Goal: Transaction & Acquisition: Download file/media

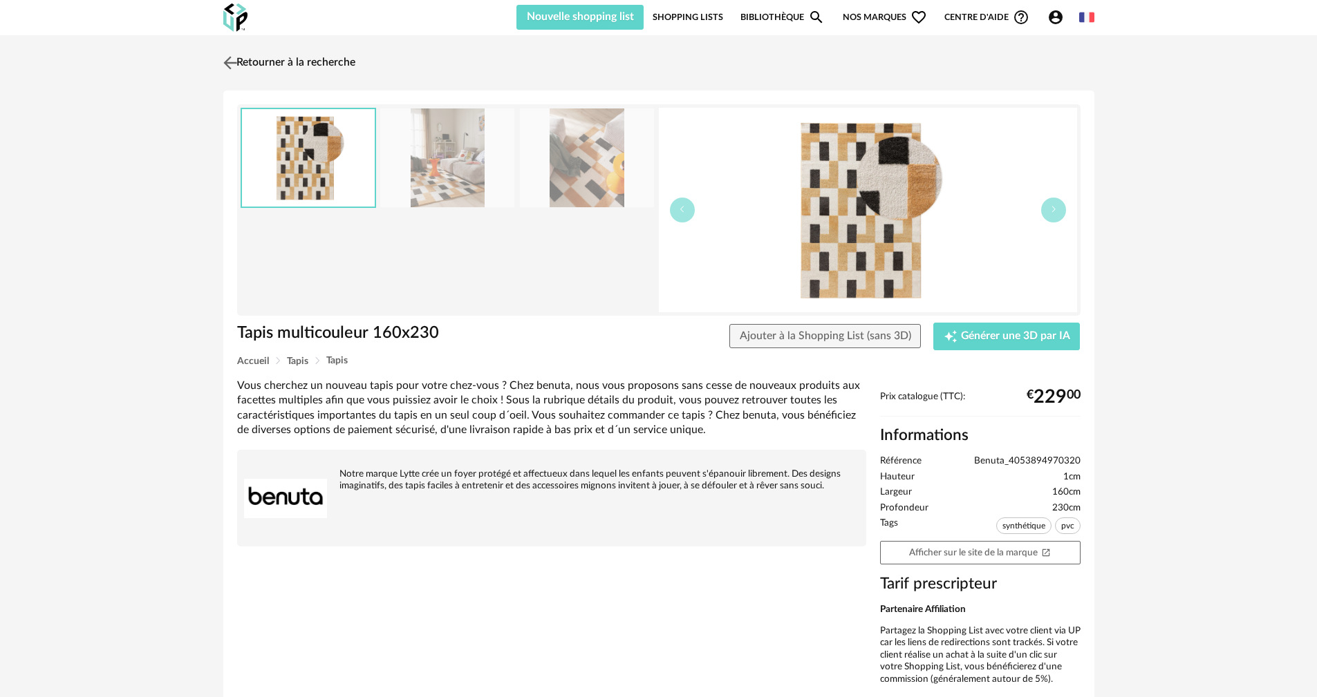
click at [298, 67] on link "Retourner à la recherche" at bounding box center [287, 63] width 135 height 30
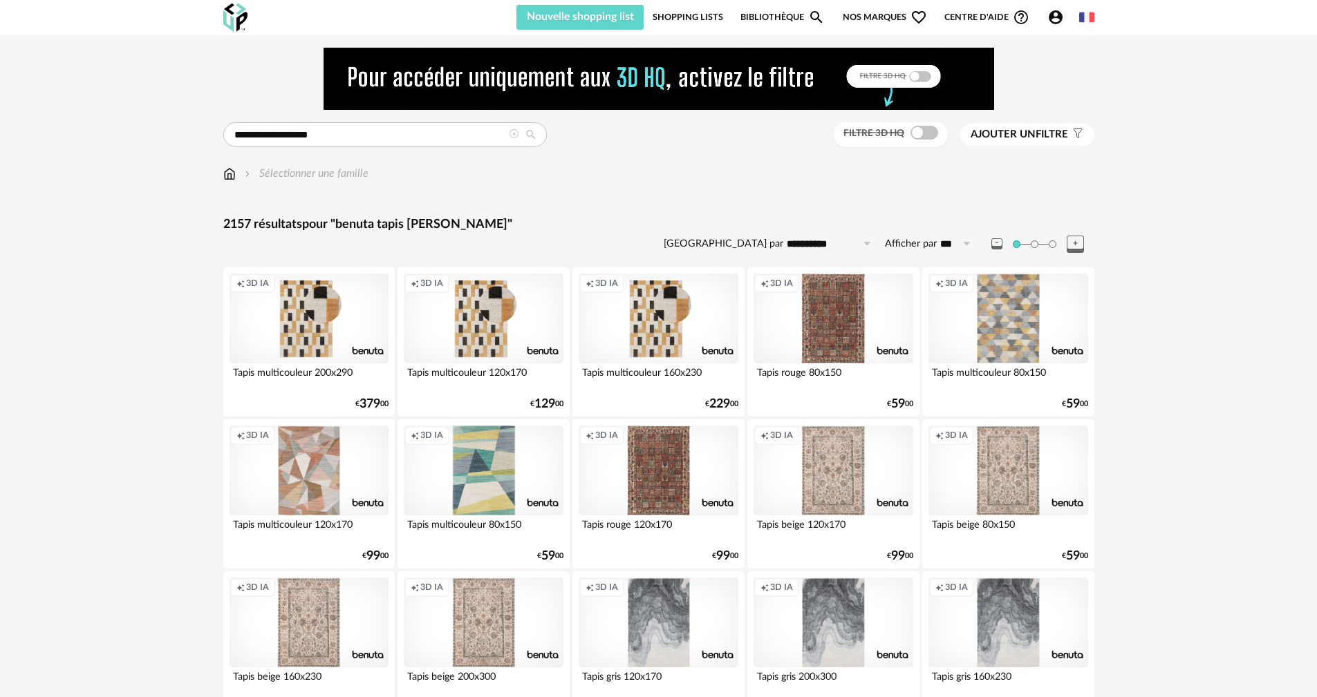
click at [692, 12] on link "Shopping Lists" at bounding box center [687, 17] width 70 height 25
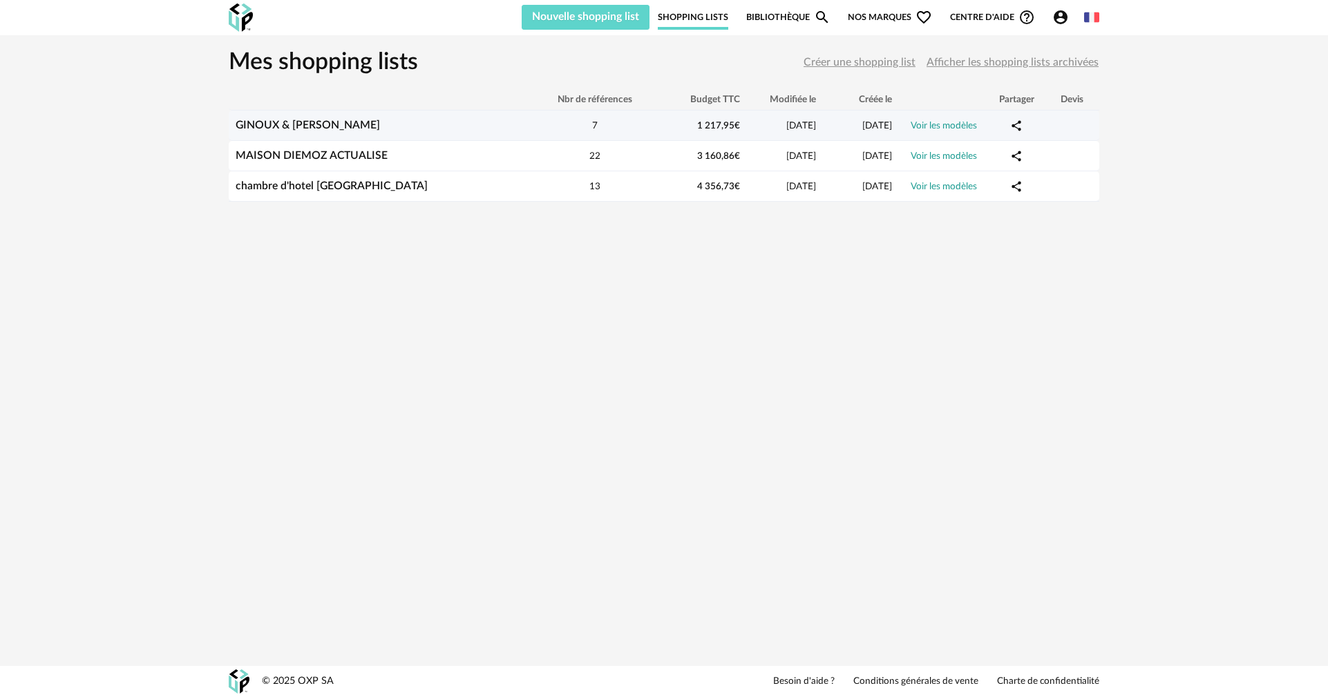
click at [417, 124] on div "GINOUX & GIAMBARRESI" at bounding box center [381, 125] width 304 height 13
click at [968, 129] on link "Voir les modèles" at bounding box center [944, 126] width 66 height 10
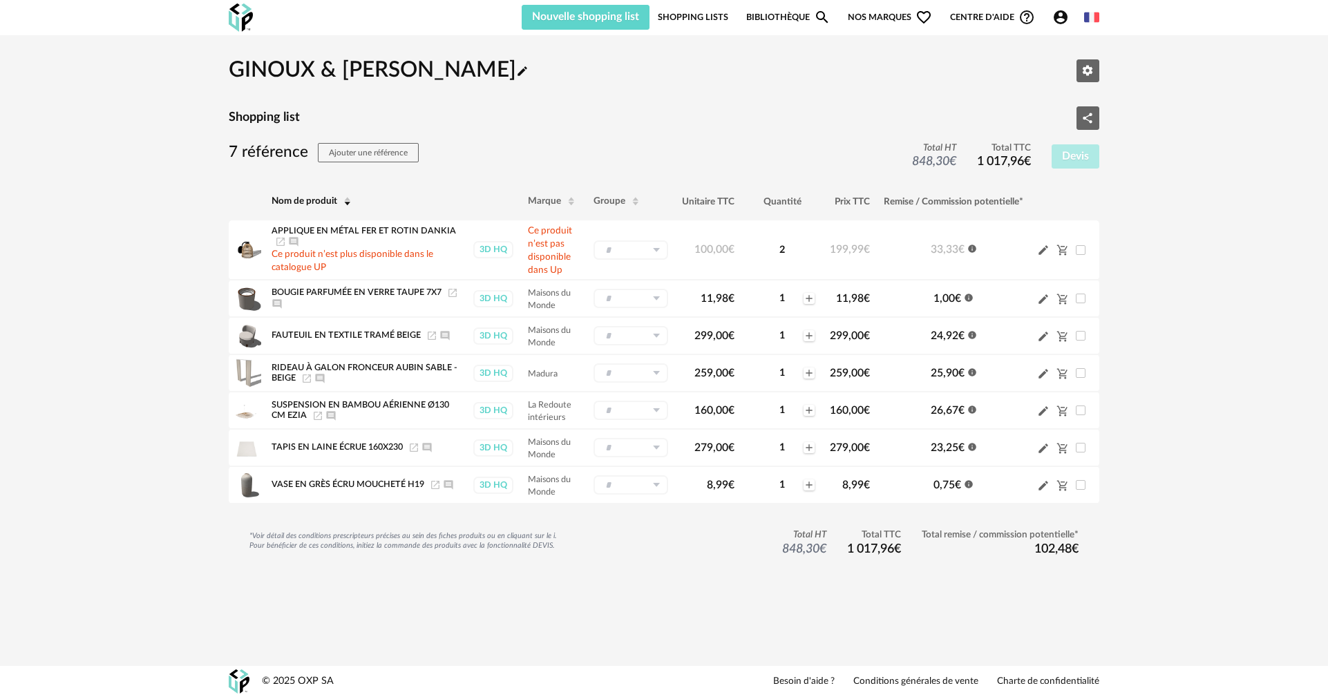
click at [1064, 12] on icon "Account Circle icon" at bounding box center [1061, 17] width 14 height 14
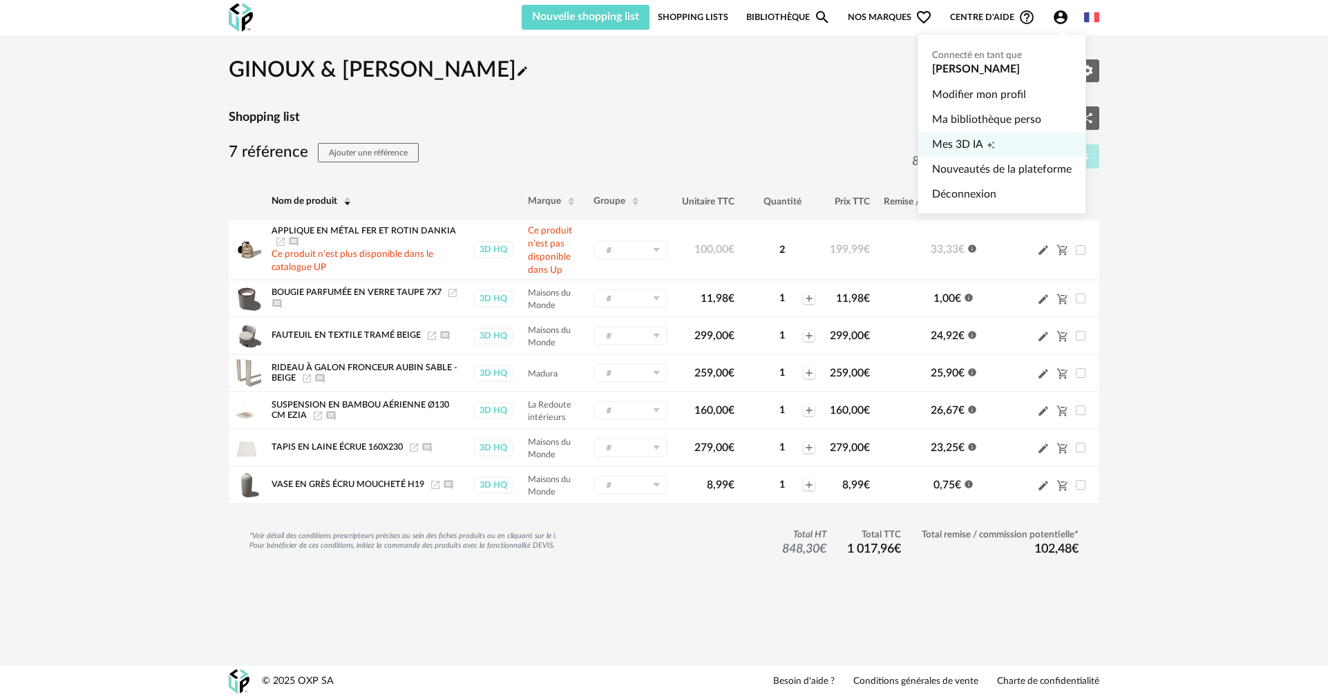
click at [970, 142] on span "Mes 3D IA" at bounding box center [957, 144] width 51 height 25
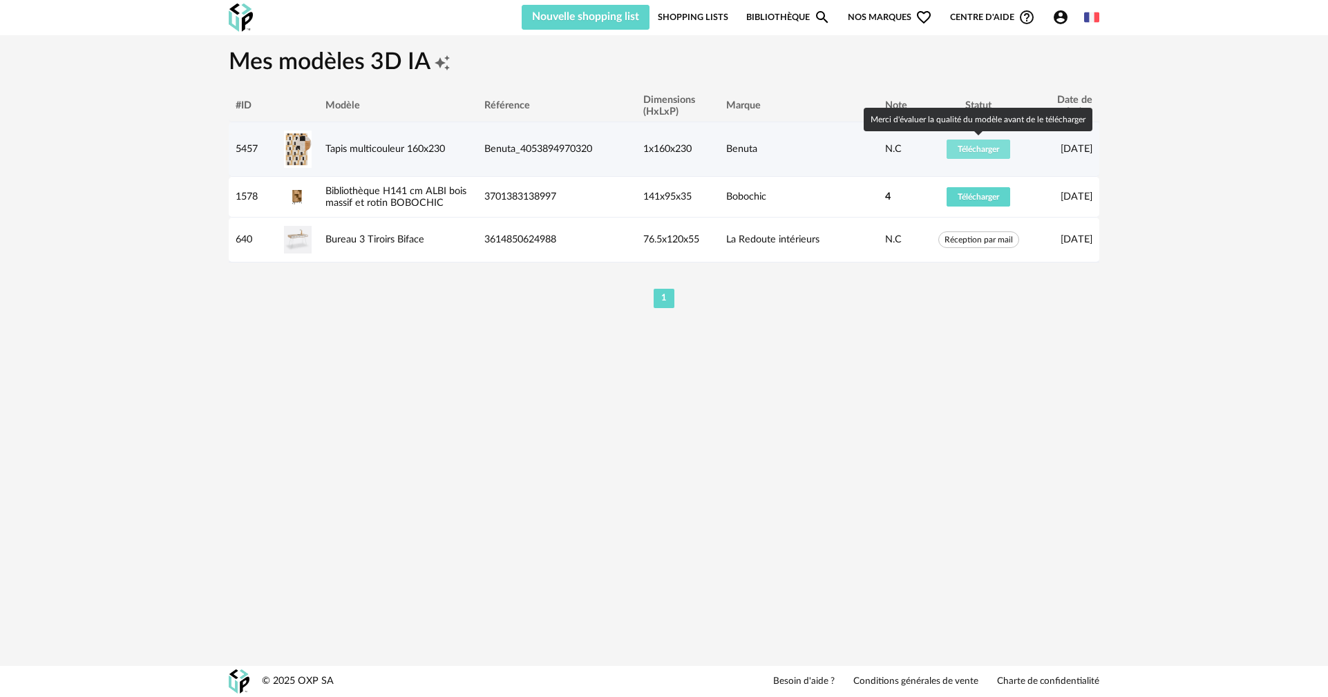
click at [983, 149] on span "Télécharger" at bounding box center [978, 149] width 41 height 8
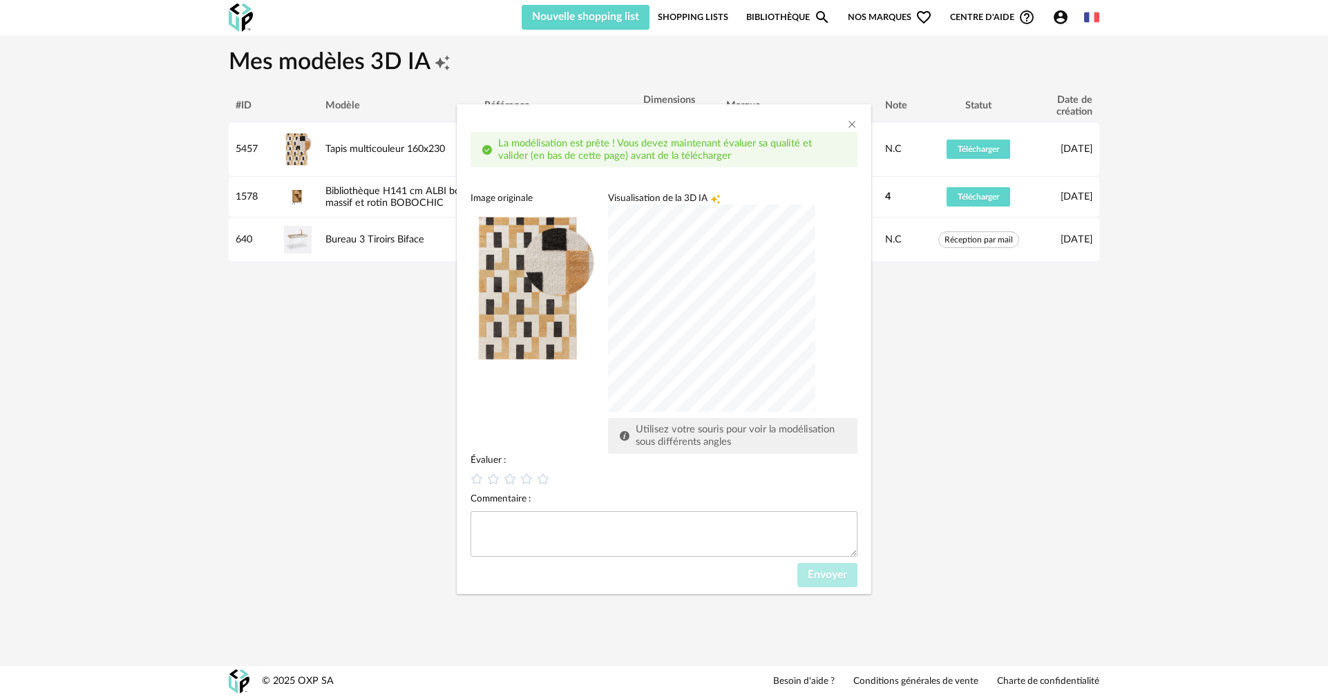
drag, startPoint x: 582, startPoint y: 317, endPoint x: 718, endPoint y: 290, distance: 138.8
click at [718, 290] on div "dialog" at bounding box center [711, 308] width 207 height 207
click at [696, 312] on div "dialog" at bounding box center [711, 308] width 207 height 207
click at [715, 393] on div "Visualisation de la 3D IA Creation icon Utilisez votre souris pour voir la modé…" at bounding box center [732, 322] width 249 height 261
drag, startPoint x: 742, startPoint y: 433, endPoint x: 699, endPoint y: 437, distance: 43.0
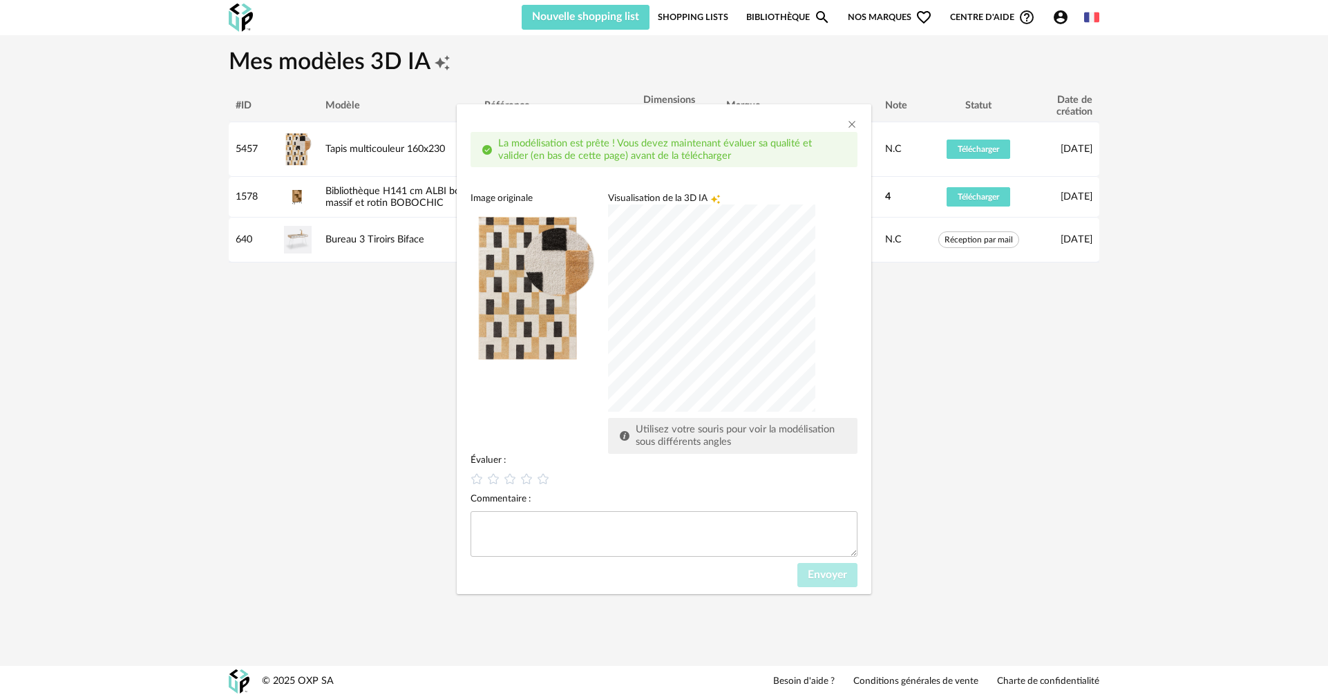
click at [699, 412] on div "dialog" at bounding box center [711, 308] width 207 height 207
click at [851, 116] on div "dialog" at bounding box center [664, 114] width 415 height 21
click at [851, 126] on icon "Close" at bounding box center [852, 124] width 11 height 11
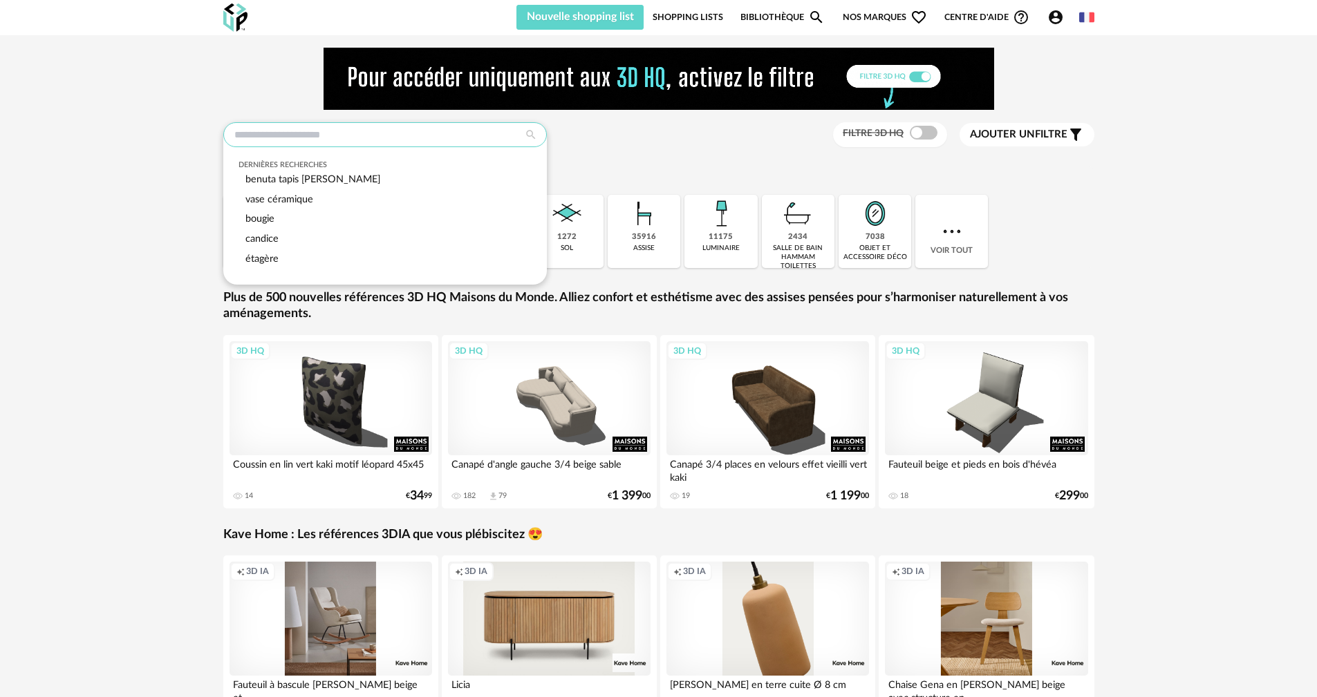
click at [494, 130] on input "text" at bounding box center [384, 134] width 323 height 25
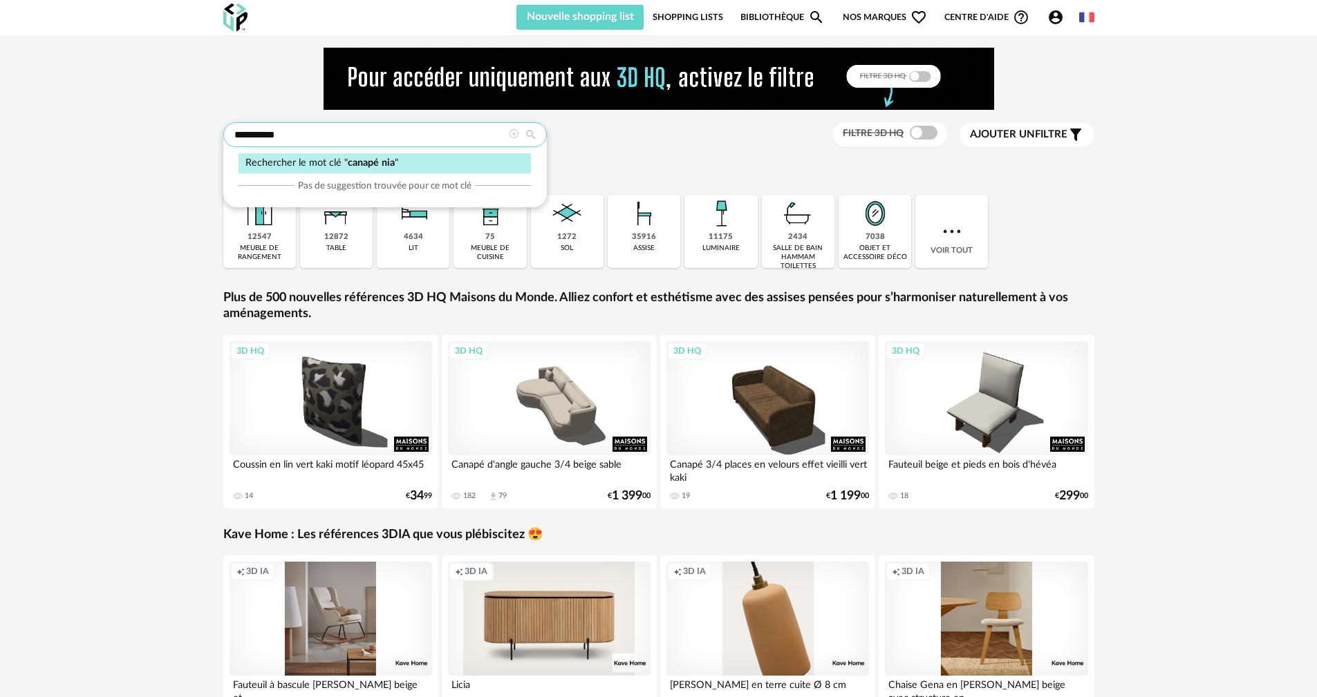
type input "**********"
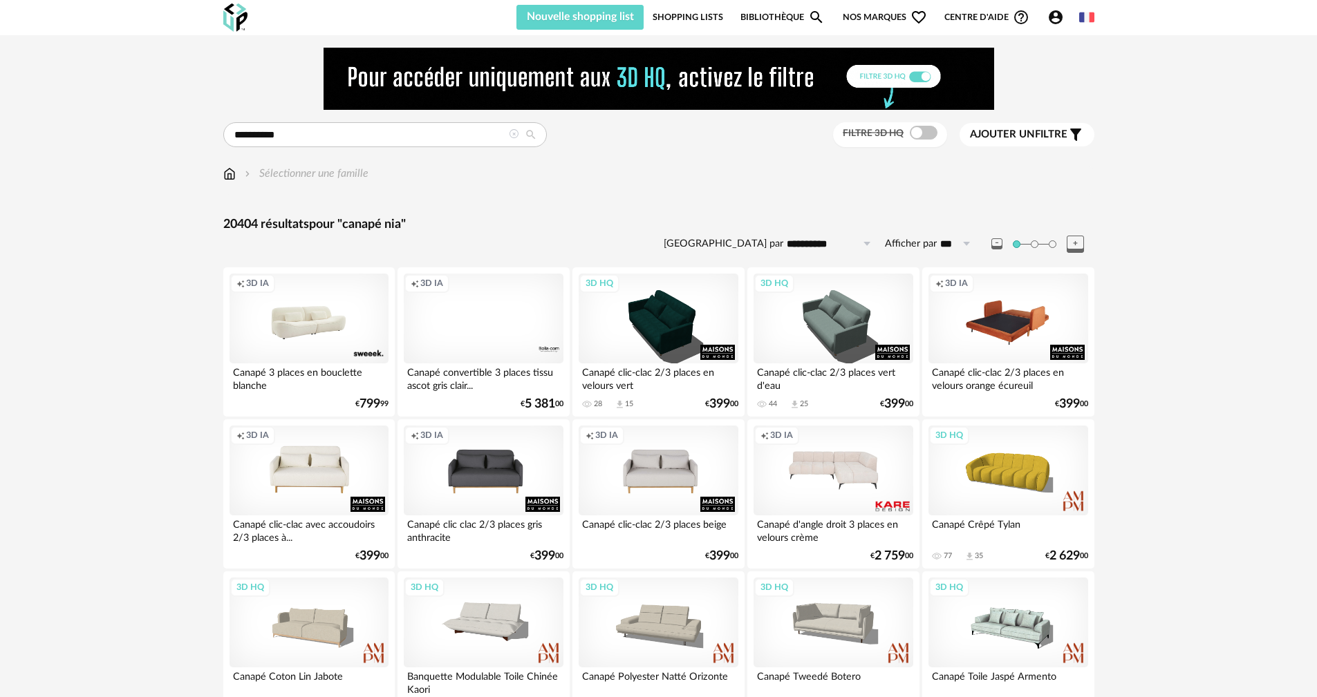
click at [957, 310] on div "Creation icon 3D IA" at bounding box center [1007, 319] width 159 height 90
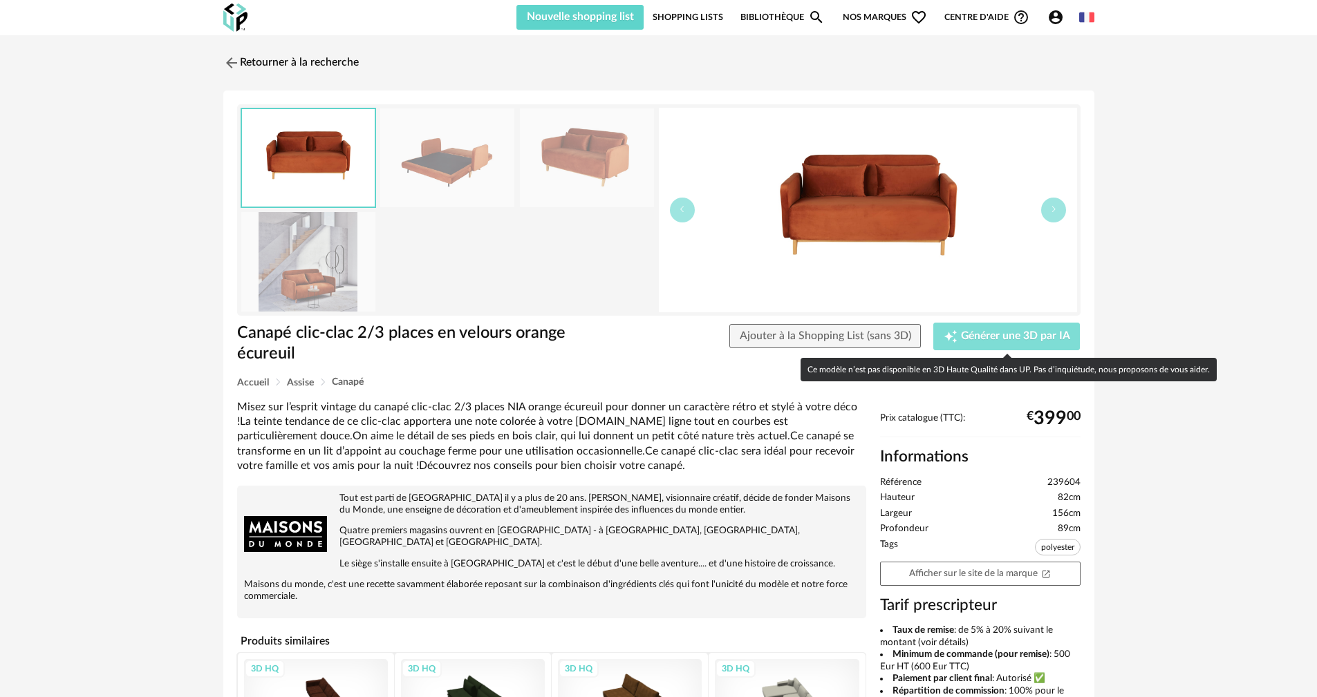
click at [1054, 345] on button "Creation icon Générer une 3D par IA" at bounding box center [1006, 337] width 147 height 28
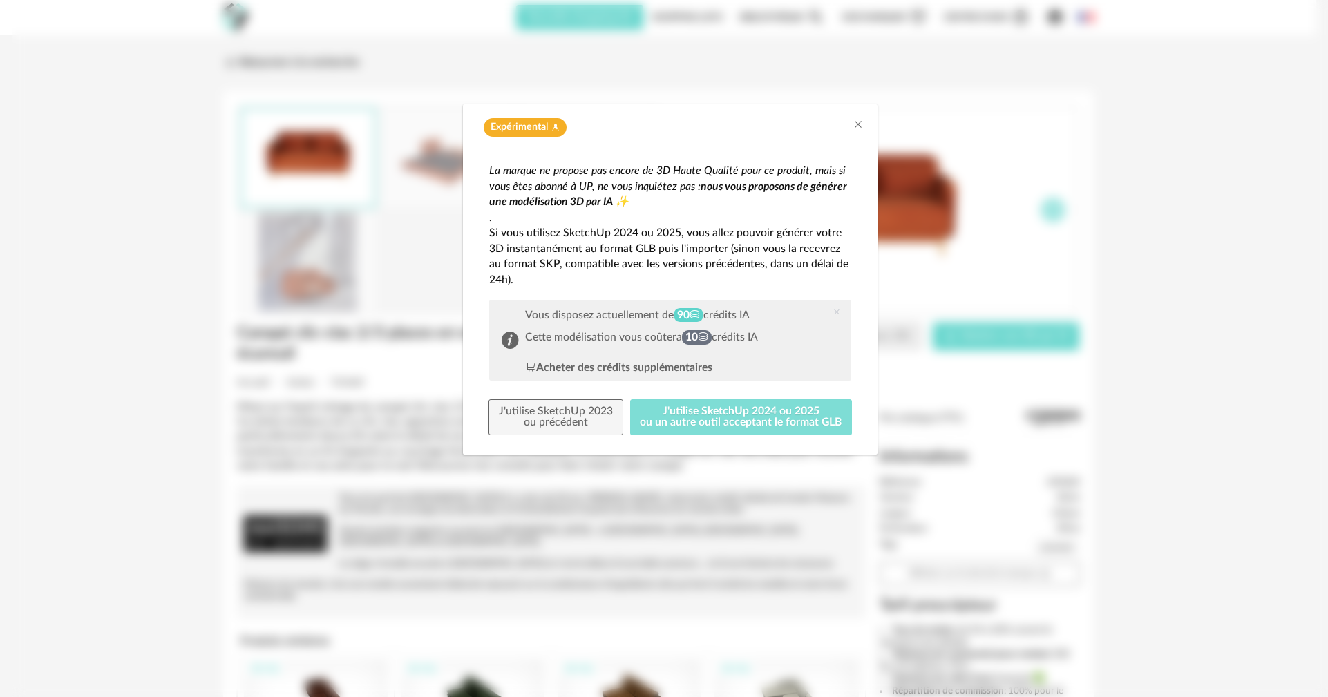
click at [744, 427] on button "J'utilise SketchUp 2024 ou 2025 ou un autre outil acceptant le format GLB" at bounding box center [741, 417] width 223 height 36
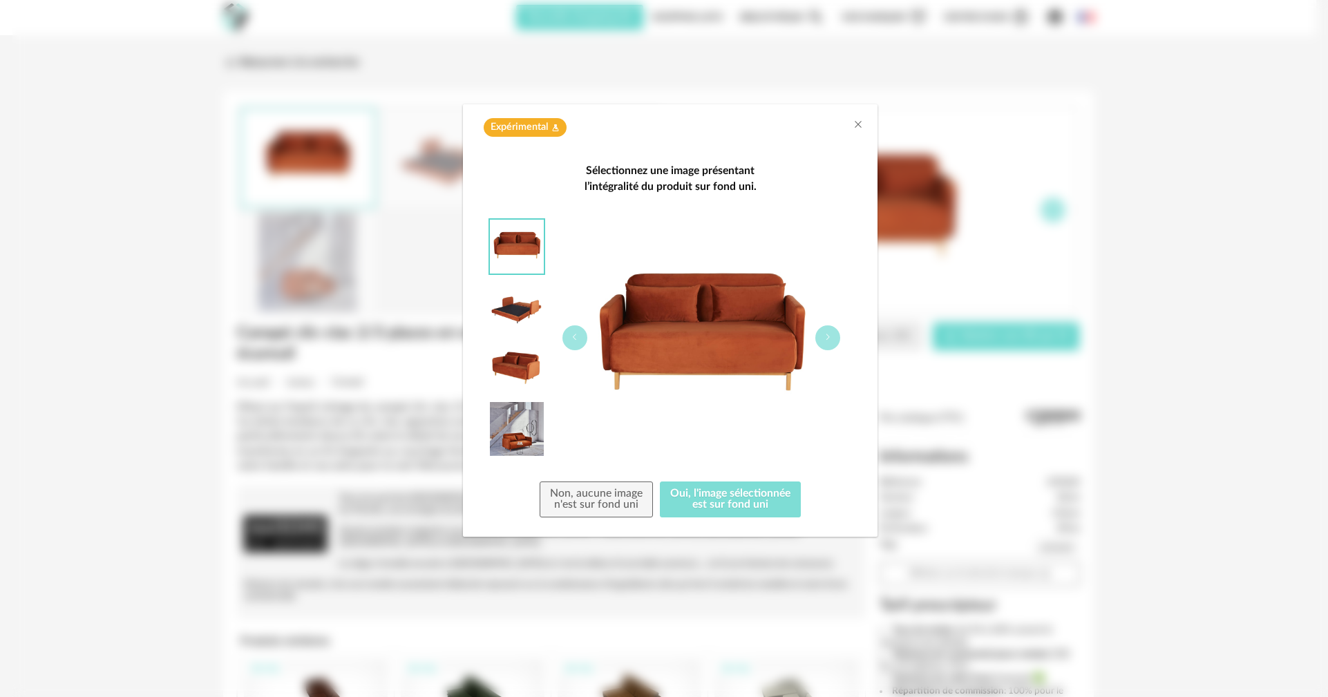
click at [713, 507] on button "Oui, l'image sélectionnée est sur fond uni" at bounding box center [730, 500] width 141 height 36
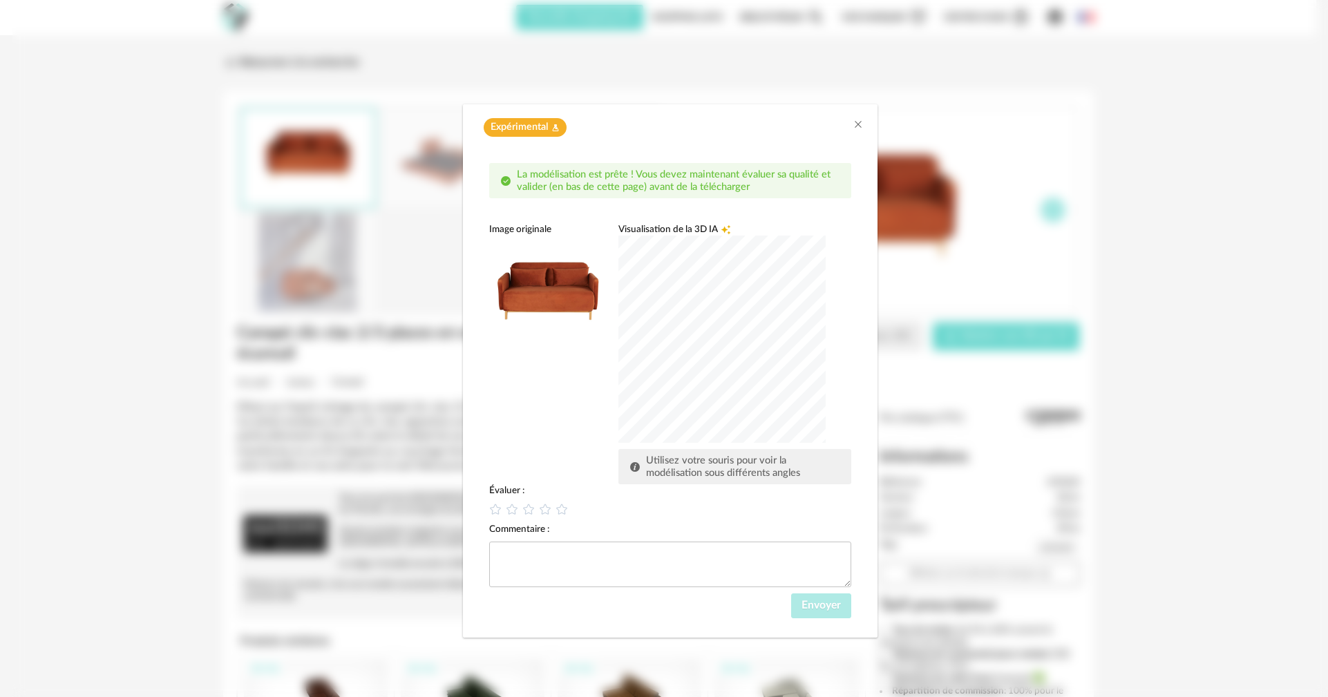
click at [690, 344] on div "dialog" at bounding box center [722, 339] width 207 height 207
click at [567, 513] on icon "dialog" at bounding box center [562, 509] width 15 height 15
drag, startPoint x: 791, startPoint y: 136, endPoint x: 884, endPoint y: 115, distance: 95.6
click at [974, 78] on div "Expérimental Flask icon La modélisation est prête ! Vous devez maintenant évalu…" at bounding box center [670, 348] width 1316 height 697
drag, startPoint x: 737, startPoint y: 148, endPoint x: 737, endPoint y: 140, distance: 7.6
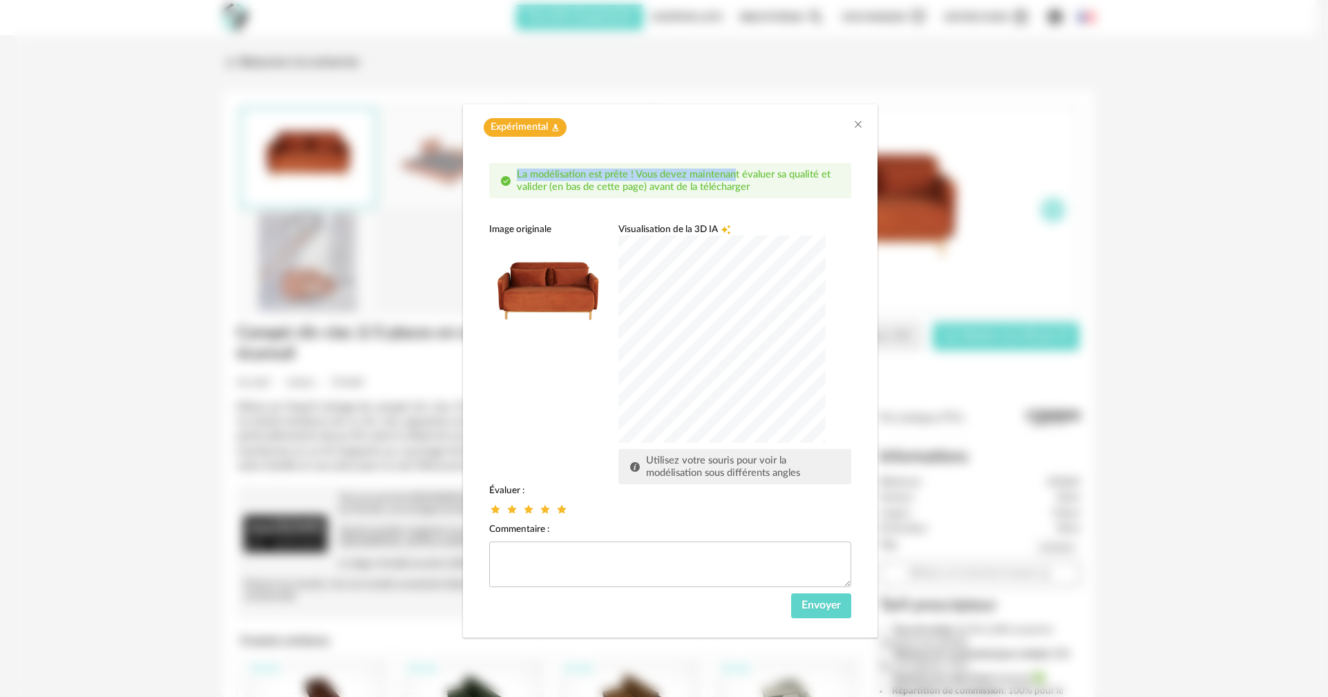
click at [737, 140] on div "Expérimental Flask icon La modélisation est prête ! Vous devez maintenant évalu…" at bounding box center [670, 371] width 415 height 534
click at [832, 604] on span "Envoyer" at bounding box center [820, 605] width 39 height 11
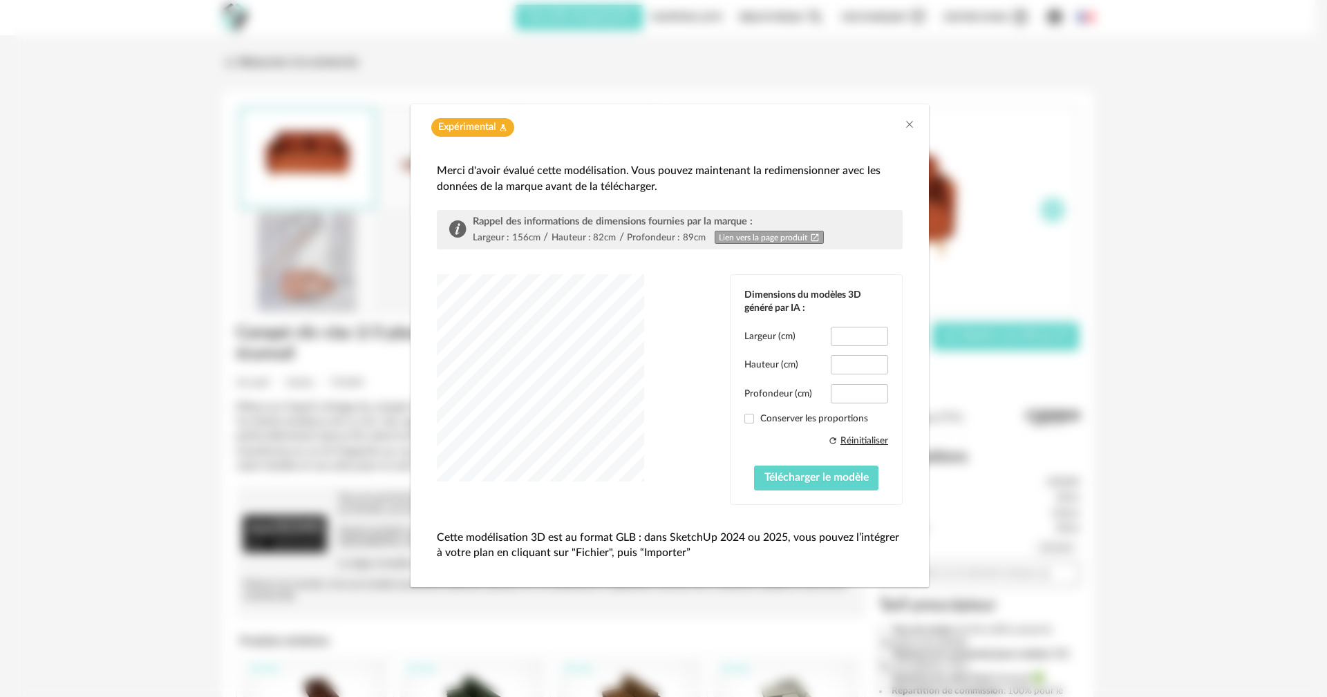
click at [675, 404] on div "Dimensions du modèles 3D généré par IA : Largeur (cm) ***** Hauteur (cm) **** P…" at bounding box center [670, 389] width 466 height 230
click at [819, 478] on span "Télécharger le modèle" at bounding box center [816, 477] width 104 height 11
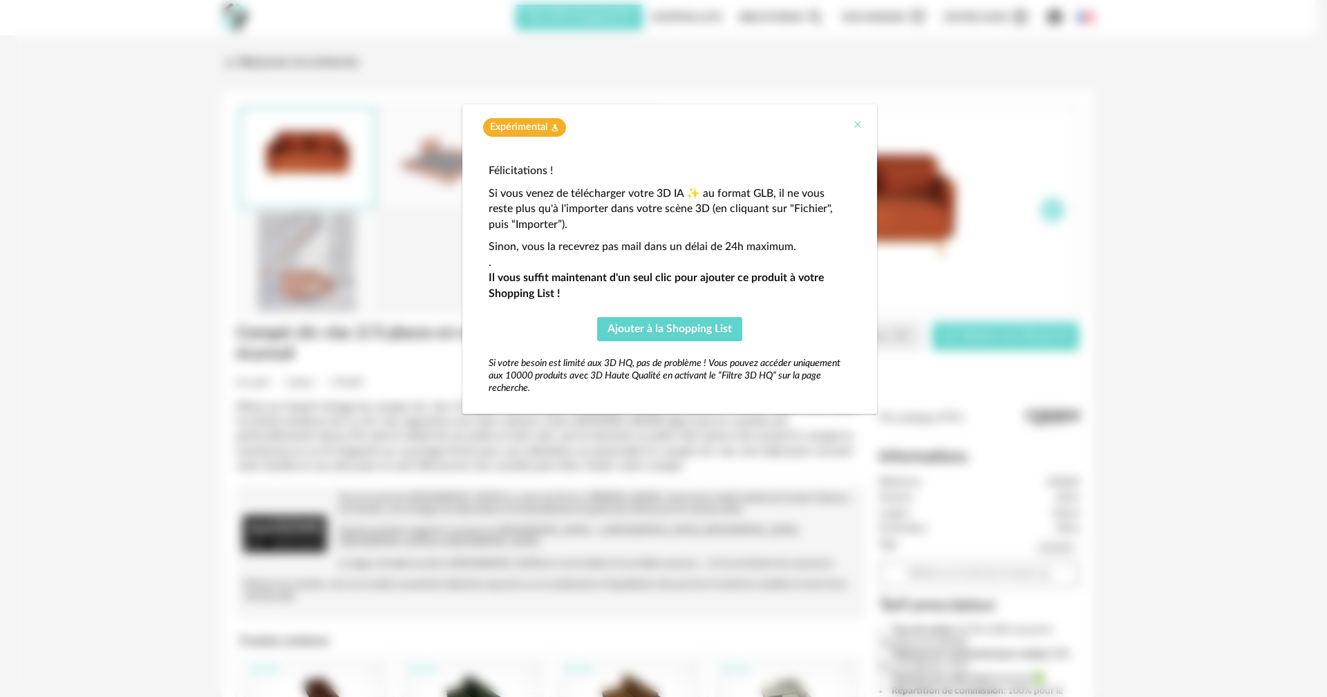
click at [862, 121] on icon "Close" at bounding box center [857, 124] width 11 height 11
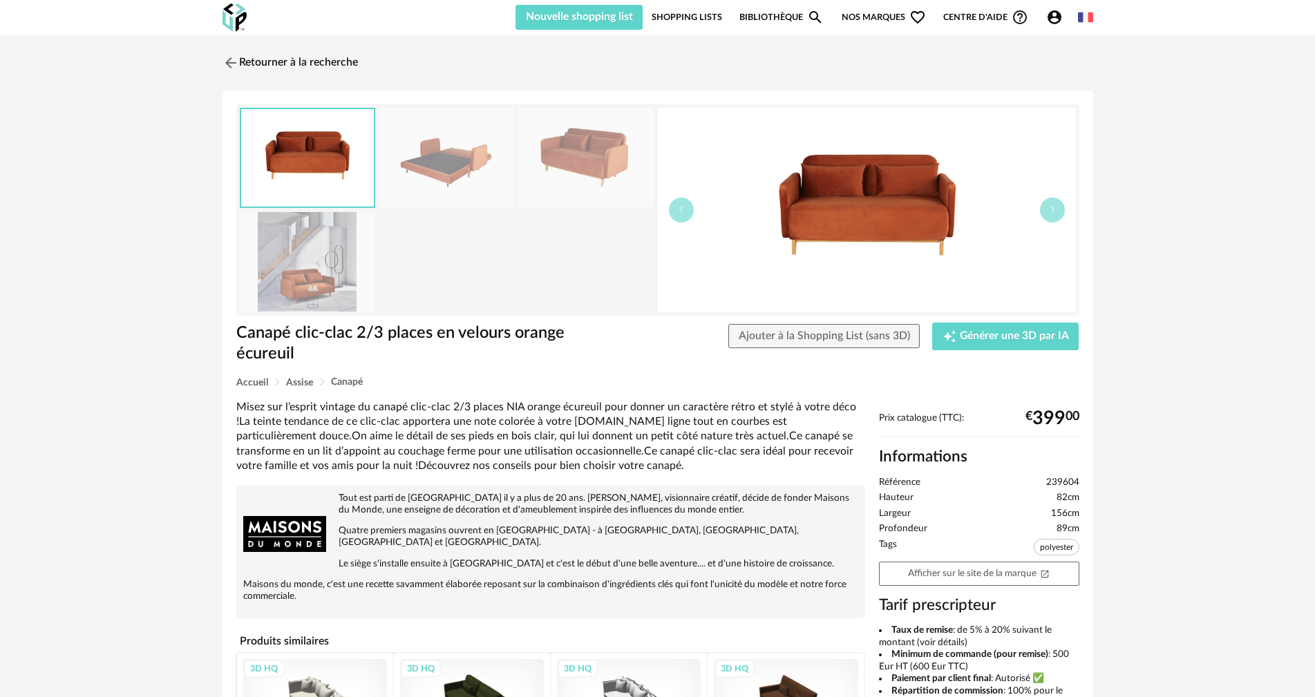
click at [664, 24] on link "Shopping Lists" at bounding box center [687, 17] width 70 height 25
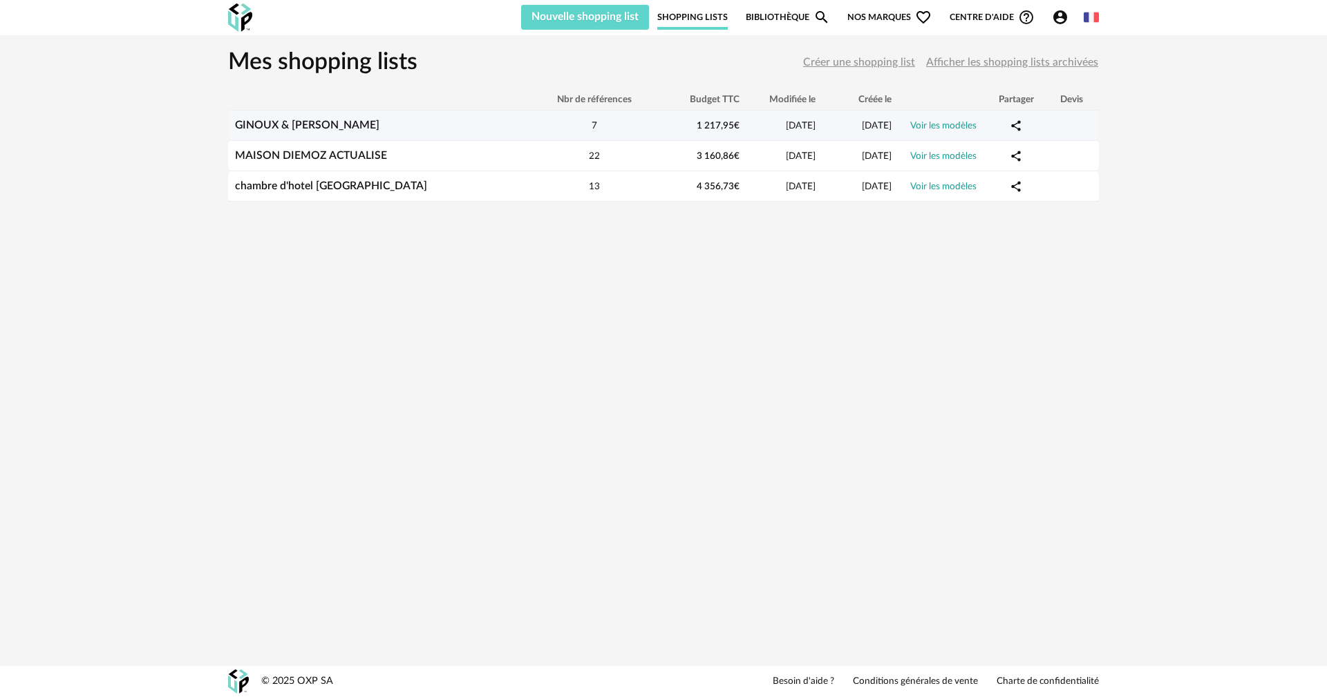
click at [489, 133] on td "GINOUX & GIAMBARRESI" at bounding box center [380, 126] width 304 height 30
click at [440, 131] on div "GINOUX & GIAMBARRESI" at bounding box center [380, 125] width 304 height 13
click at [332, 124] on link "GINOUX & GIAMBARRESI" at bounding box center [307, 125] width 144 height 11
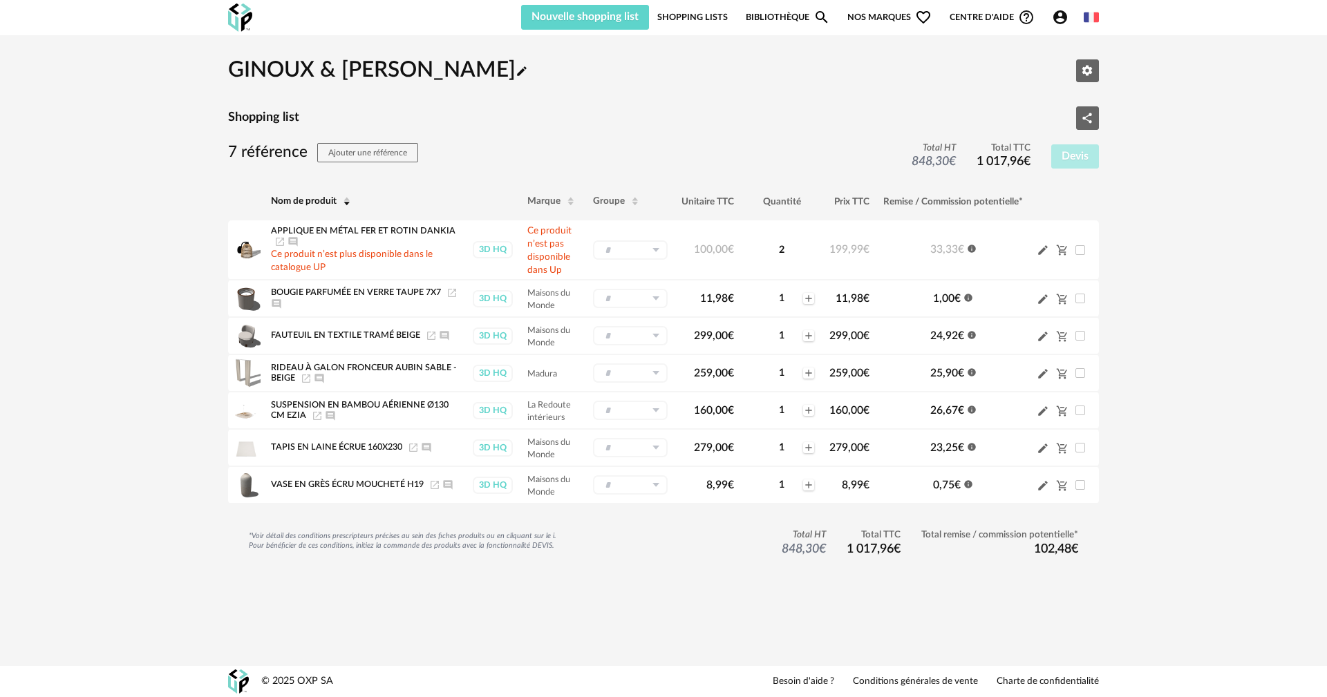
click at [737, 19] on div "Nouvelle shopping list Mettre à jour ma Shopping List Refresh icon Shopping Lis…" at bounding box center [810, 17] width 578 height 25
click at [690, 21] on link "Shopping Lists" at bounding box center [692, 17] width 70 height 25
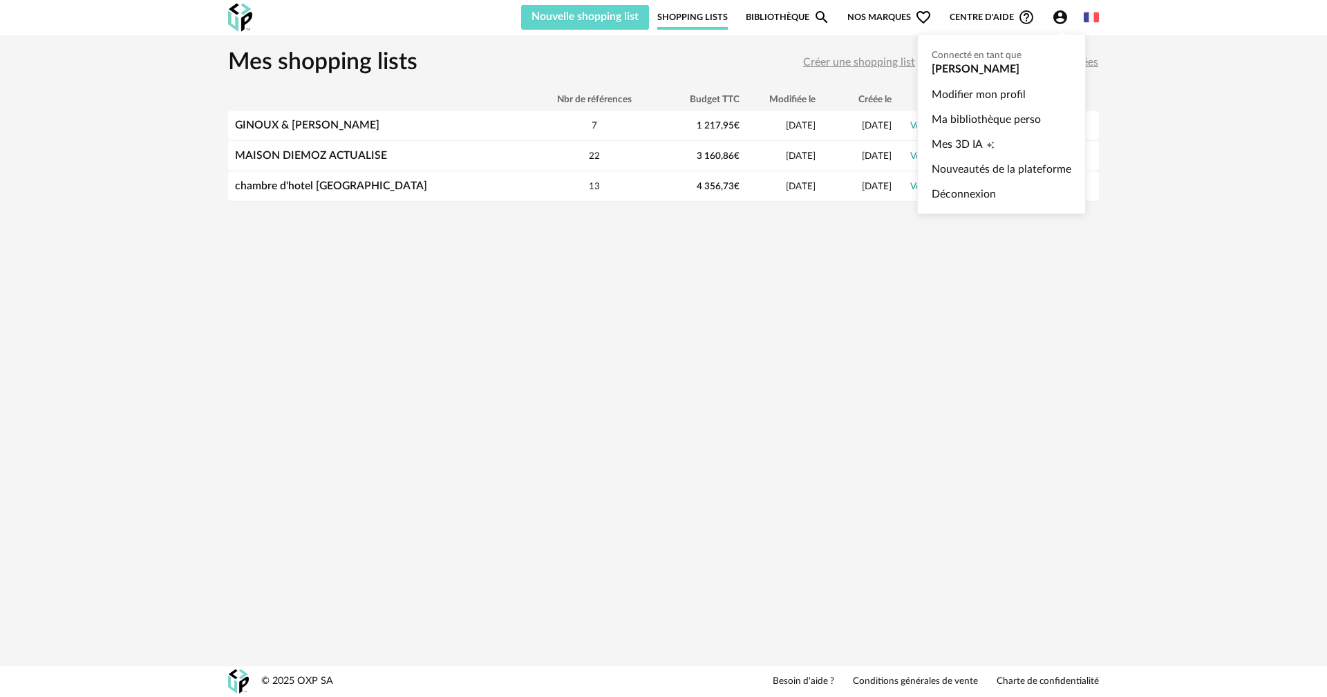
click at [1060, 20] on icon "Account Circle icon" at bounding box center [1060, 17] width 17 height 17
click at [966, 151] on span "Mes 3D IA" at bounding box center [957, 144] width 51 height 25
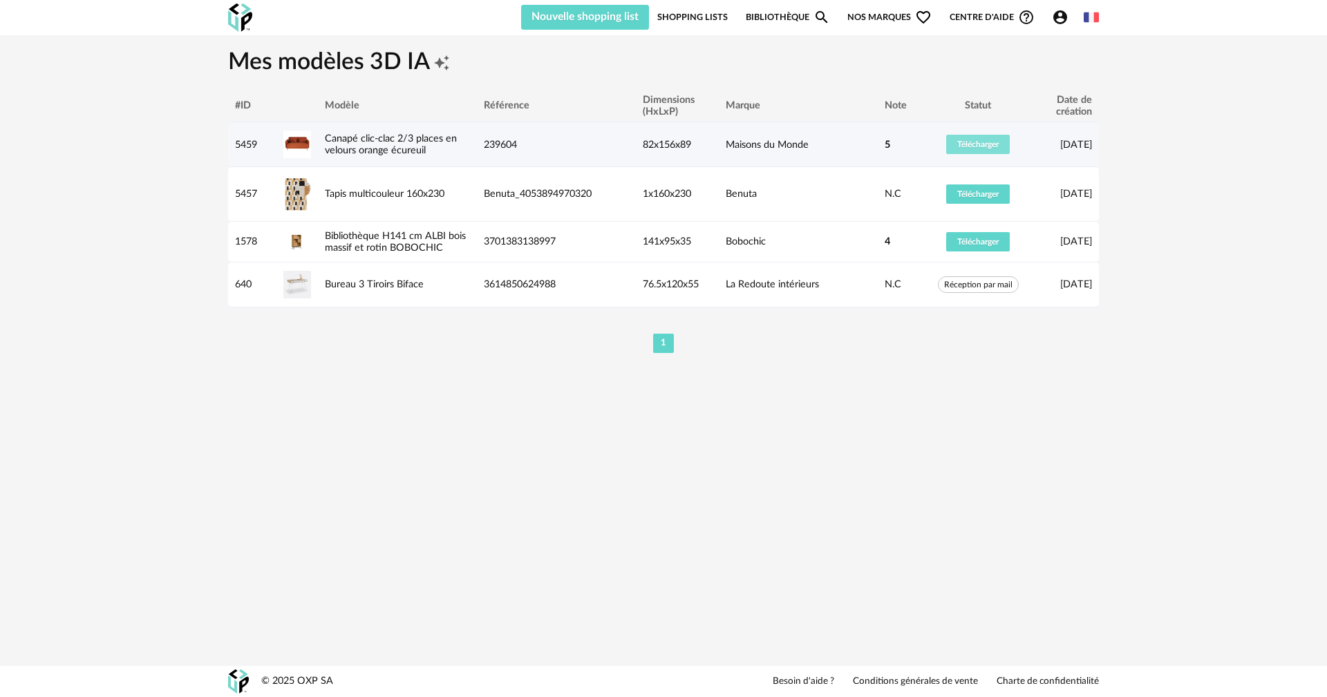
click at [988, 142] on span "Télécharger" at bounding box center [977, 144] width 41 height 8
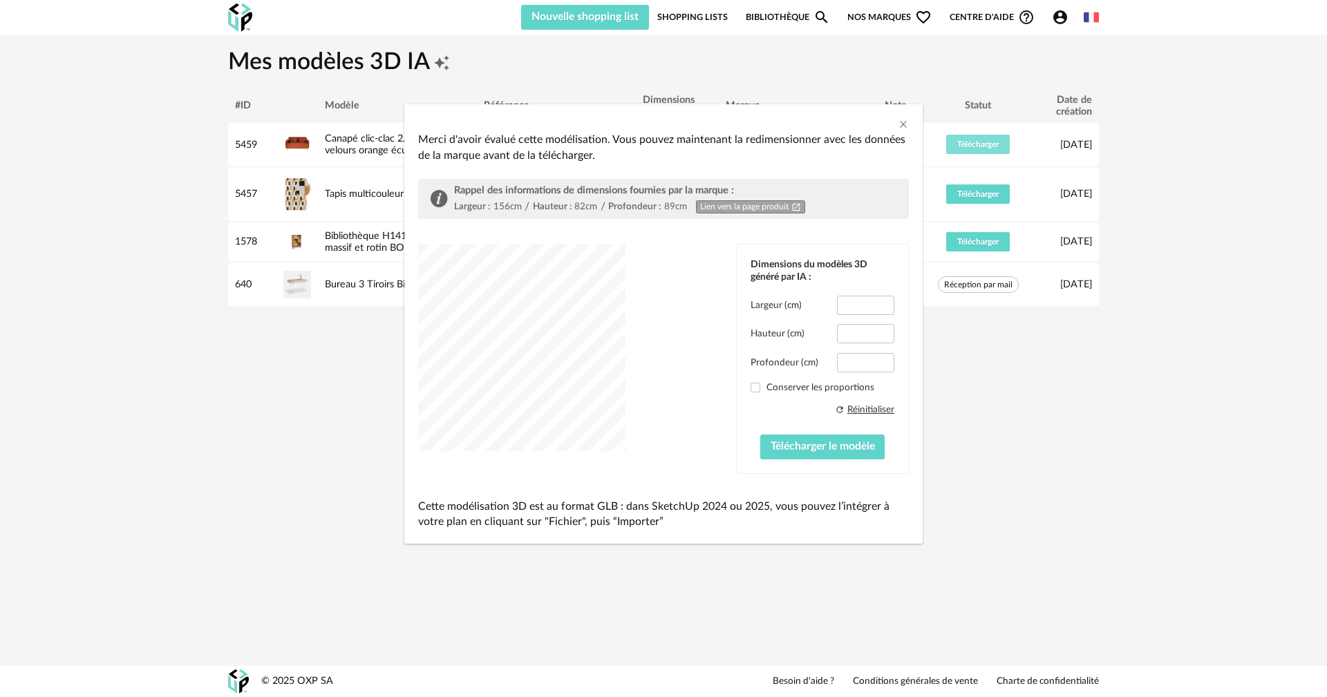
type input "*****"
type input "****"
click at [840, 449] on span "Télécharger le modèle" at bounding box center [823, 446] width 104 height 11
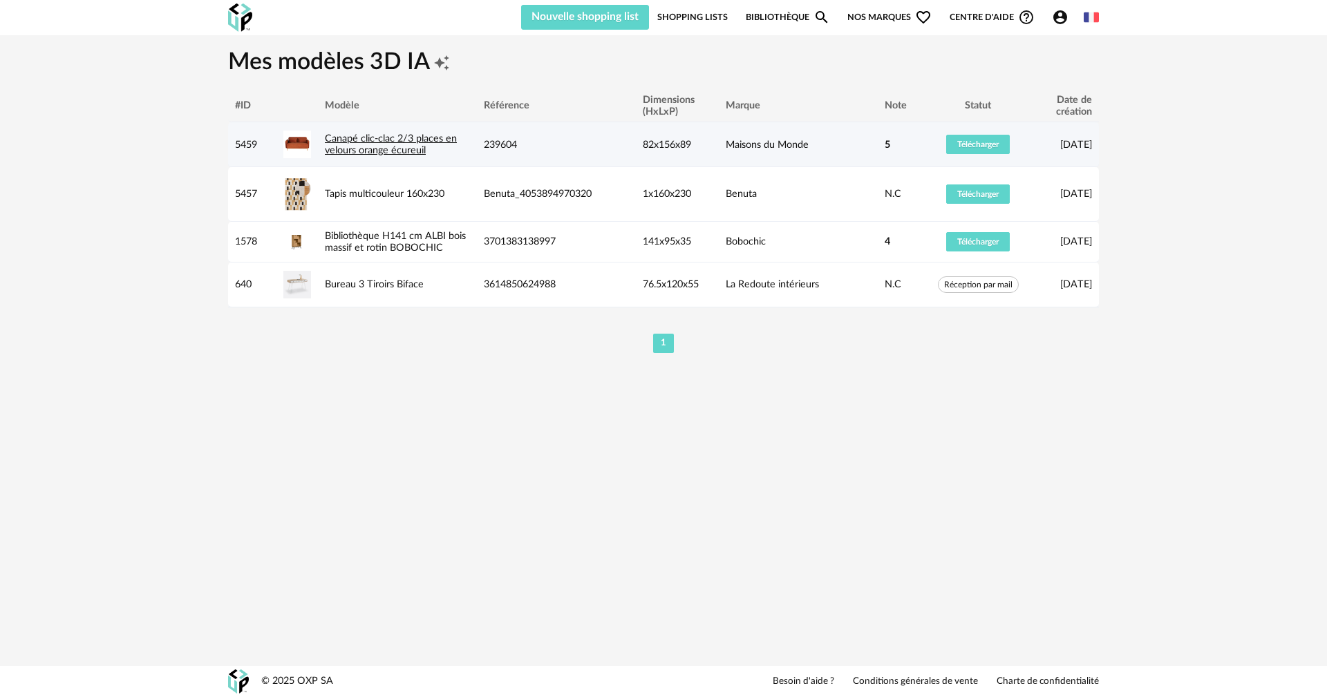
click at [413, 147] on link "Canapé clic-clac 2/3 places en velours orange écureuil" at bounding box center [391, 144] width 132 height 22
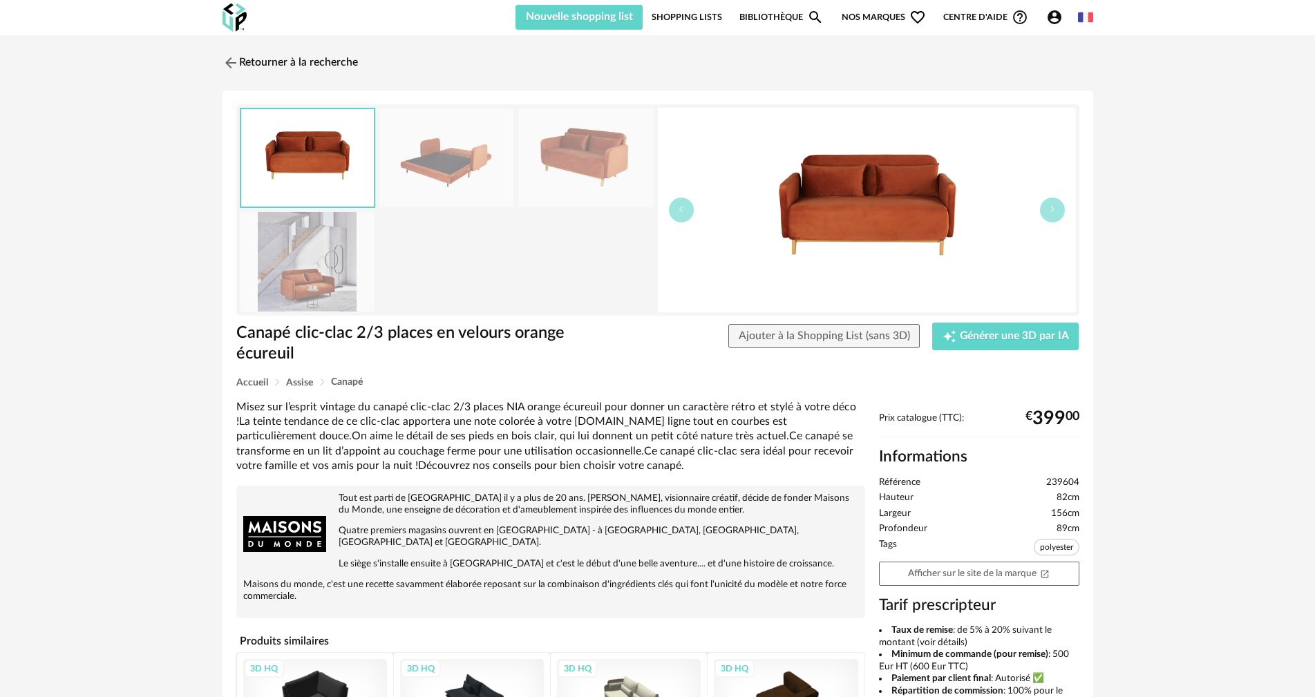
click at [1046, 14] on icon "Account Circle icon" at bounding box center [1054, 17] width 17 height 17
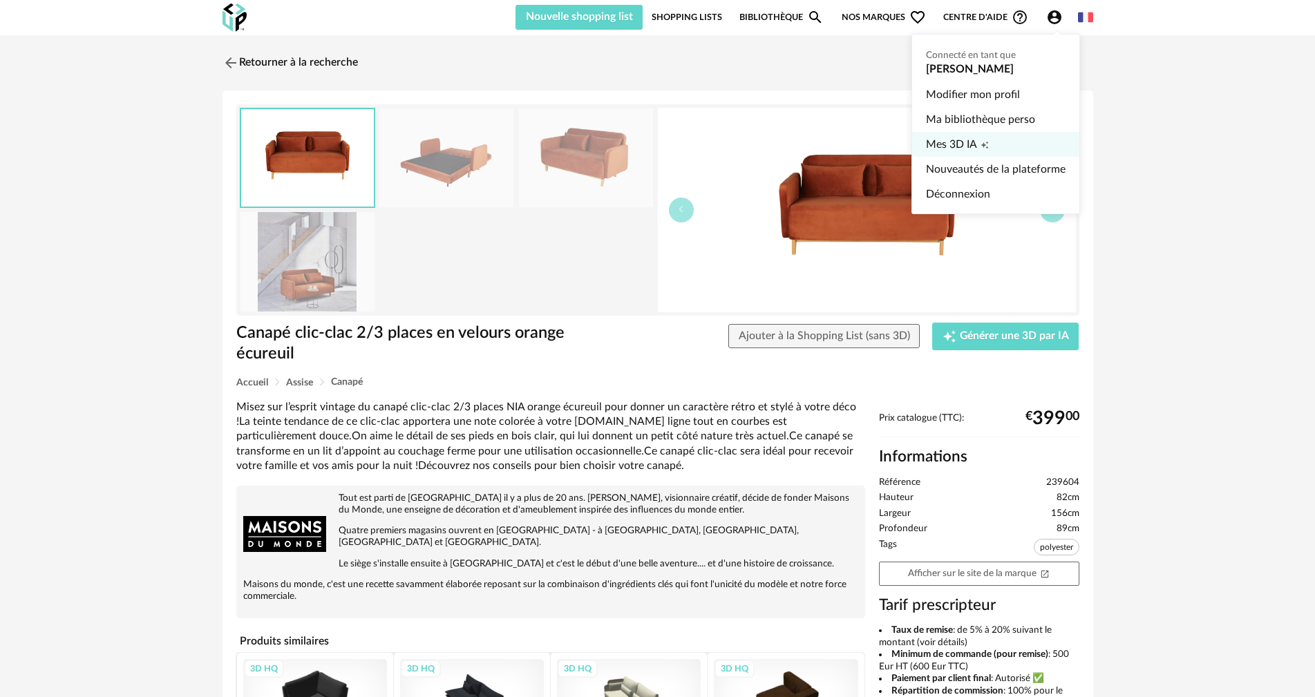
click at [999, 136] on link "Mes 3D IA Creation icon" at bounding box center [996, 144] width 140 height 25
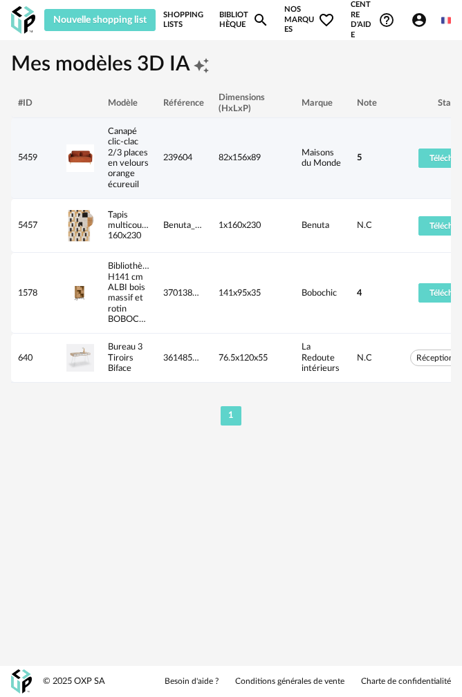
click at [156, 162] on div "Canapé clic-clac 2/3 places en velours orange écureuil" at bounding box center [128, 158] width 55 height 64
click at [115, 153] on link "Canapé clic-clac 2/3 places en velours orange écureuil" at bounding box center [128, 158] width 41 height 62
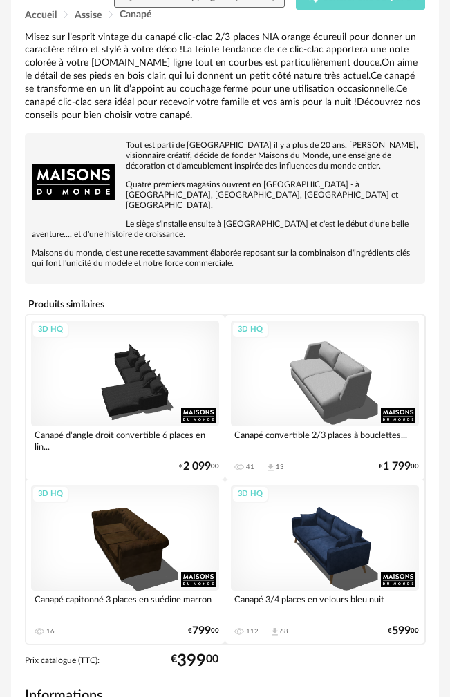
scroll to position [346, 0]
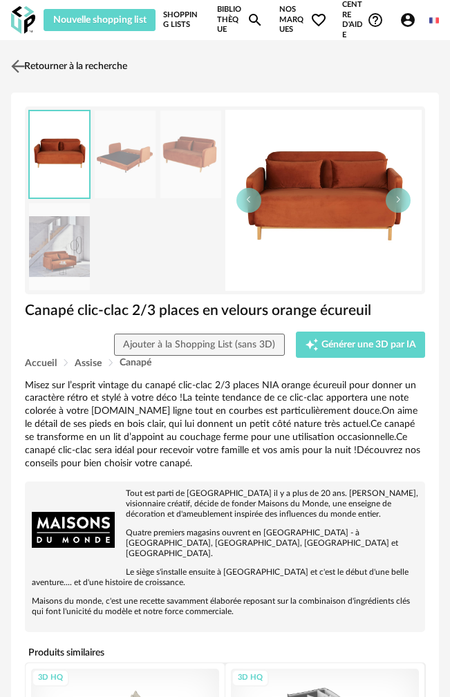
click at [21, 65] on img at bounding box center [18, 67] width 20 height 20
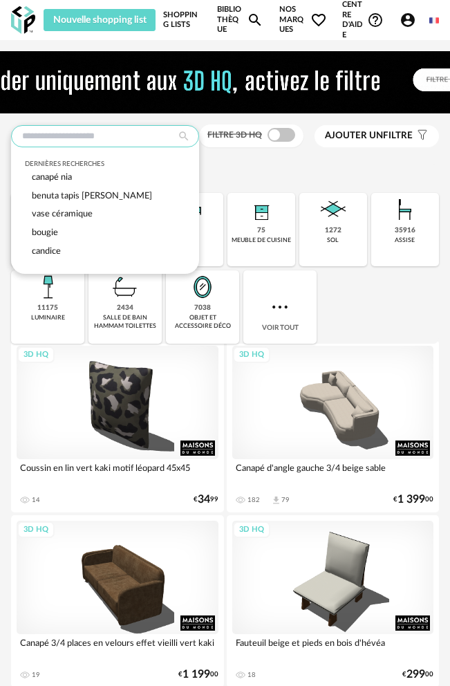
click at [68, 137] on input "text" at bounding box center [105, 136] width 188 height 22
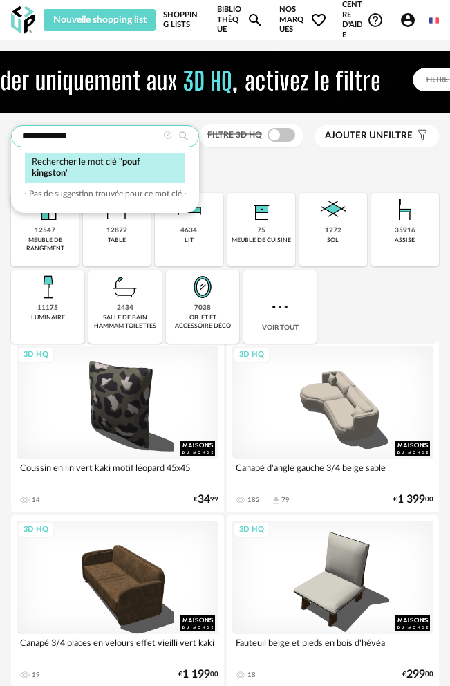
type input "**********"
